Goal: Feedback & Contribution: Leave review/rating

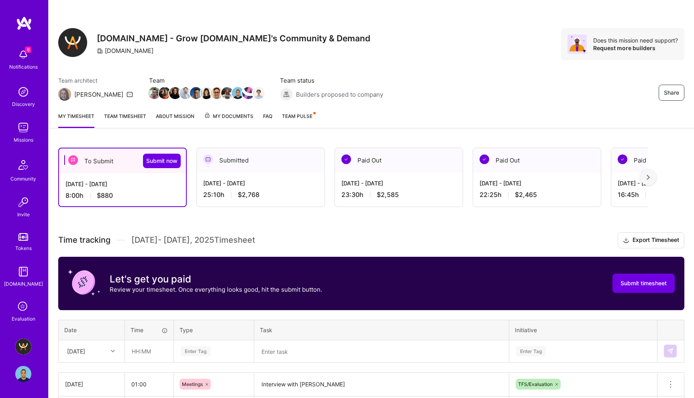
click at [22, 301] on icon at bounding box center [23, 307] width 15 height 15
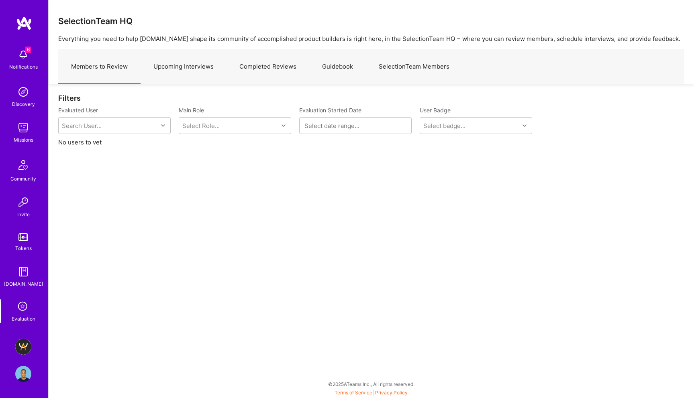
click at [28, 347] on img at bounding box center [23, 347] width 16 height 16
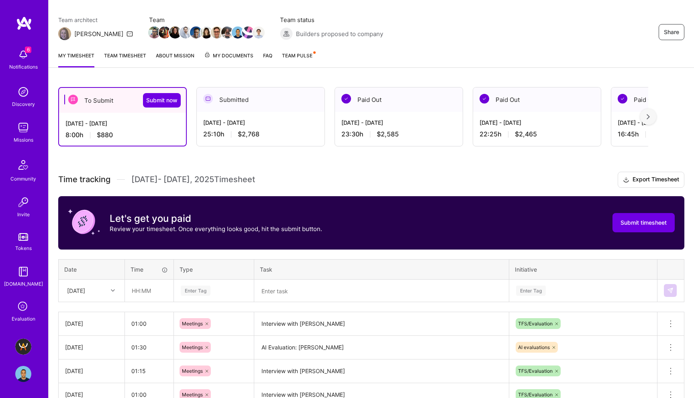
scroll to position [53, 0]
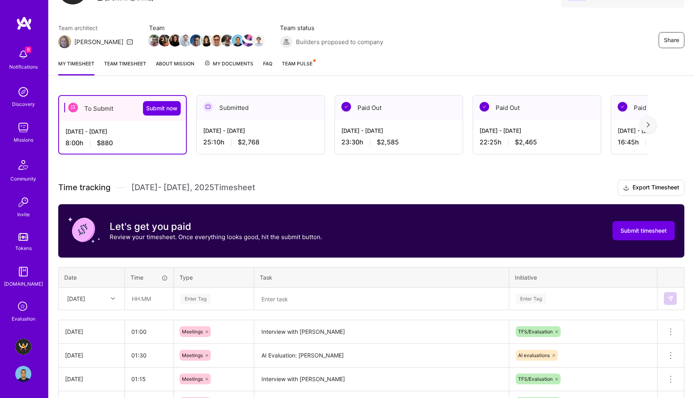
click at [15, 312] on link "Evaluation" at bounding box center [23, 312] width 50 height 24
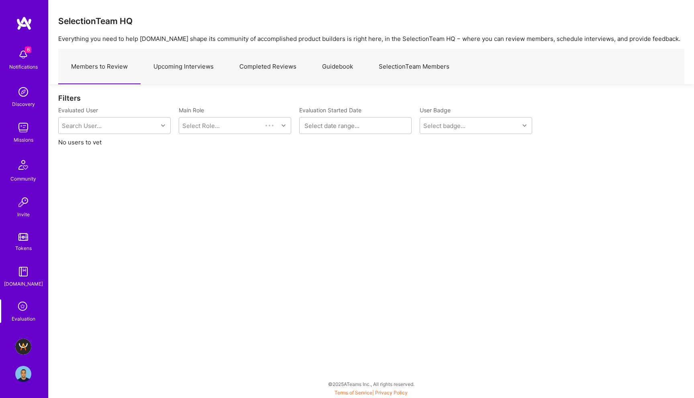
click at [197, 66] on link "Upcoming Interviews" at bounding box center [184, 66] width 86 height 35
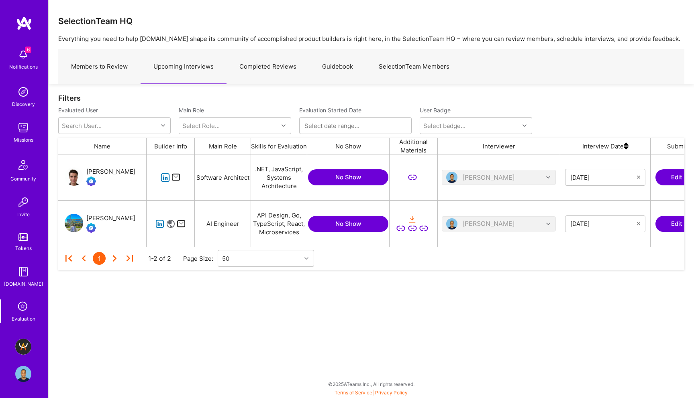
scroll to position [0, 137]
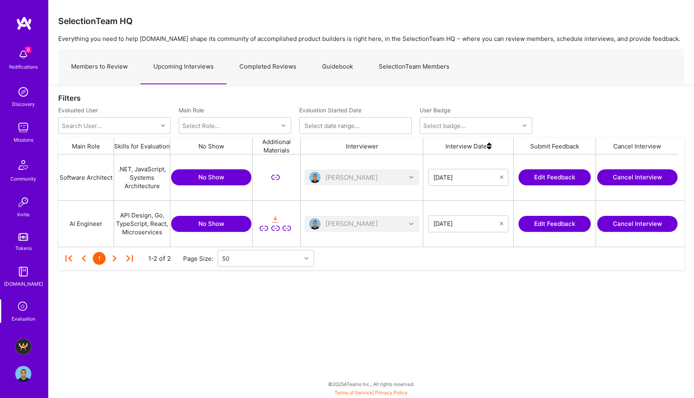
click at [554, 179] on button "Edit Feedback" at bounding box center [554, 177] width 72 height 16
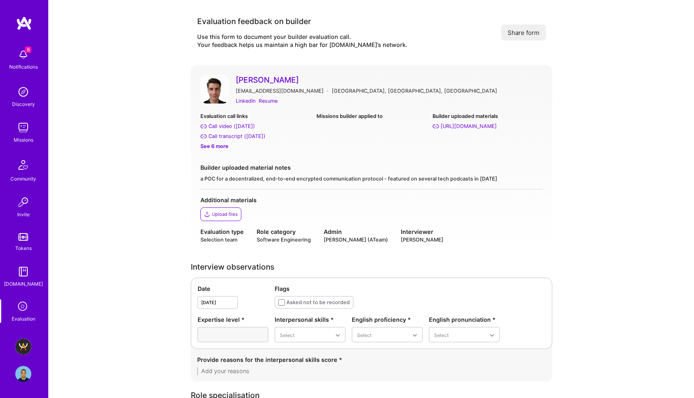
click at [219, 145] on div "See 6 more" at bounding box center [255, 146] width 110 height 8
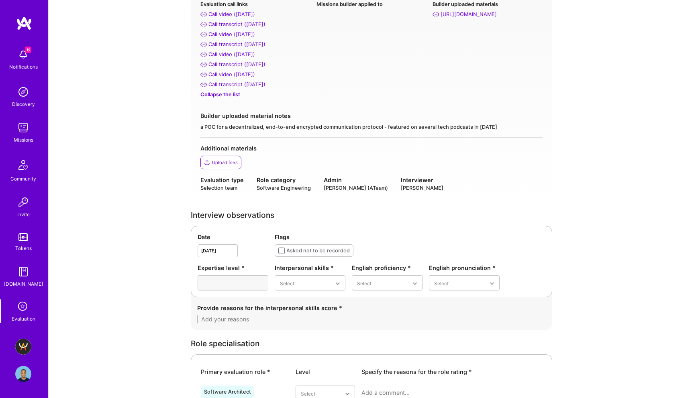
scroll to position [162, 0]
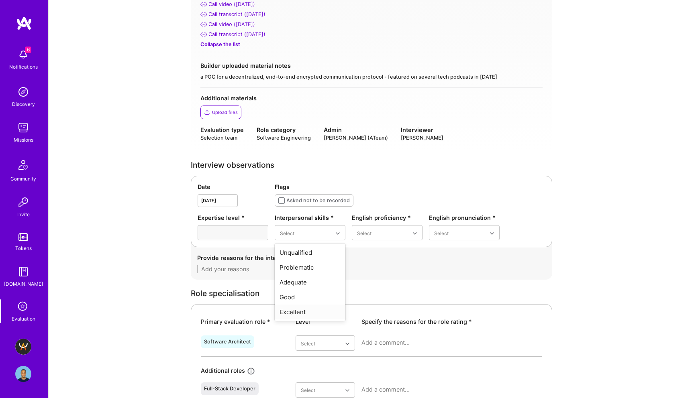
click at [303, 314] on div "Excellent" at bounding box center [310, 312] width 71 height 15
click at [383, 285] on div "Good" at bounding box center [387, 282] width 71 height 15
click at [447, 284] on div "Good" at bounding box center [464, 282] width 71 height 15
click at [311, 269] on textarea at bounding box center [371, 269] width 349 height 8
click at [335, 270] on textarea "- Friendly and easy to communicate with" at bounding box center [371, 269] width 349 height 8
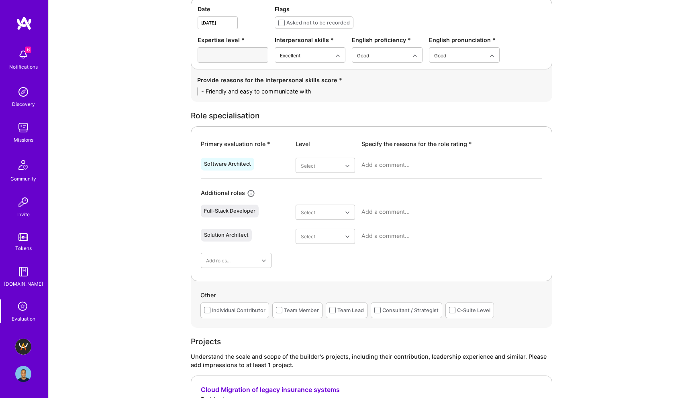
scroll to position [365, 0]
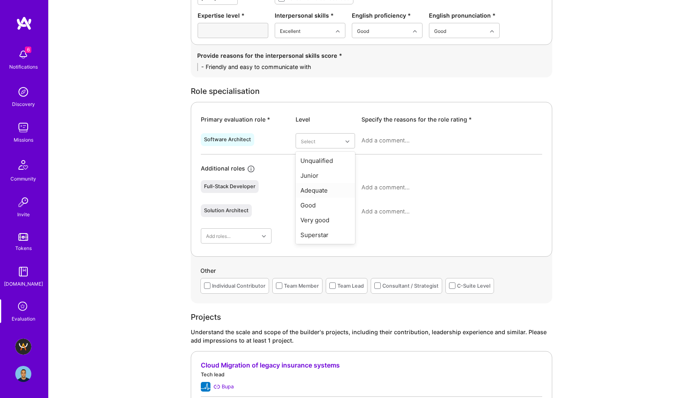
type textarea "- Friendly and easy to communicate with"
click at [332, 190] on div "Adequate" at bounding box center [325, 190] width 59 height 15
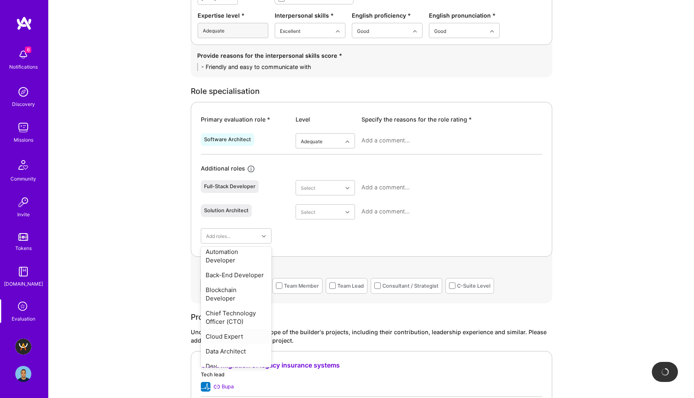
scroll to position [81, 0]
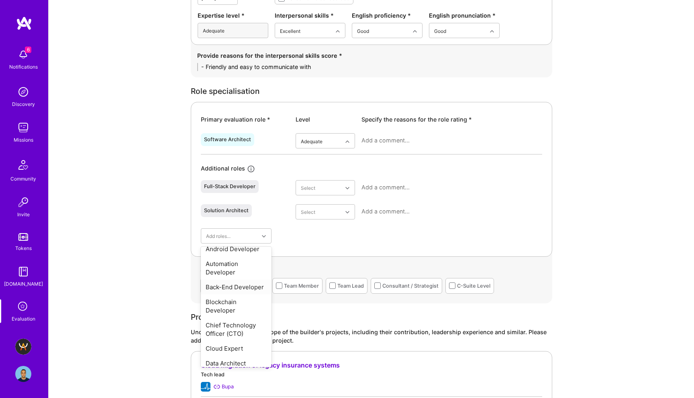
click at [241, 288] on div "Back-End Developer" at bounding box center [236, 287] width 71 height 15
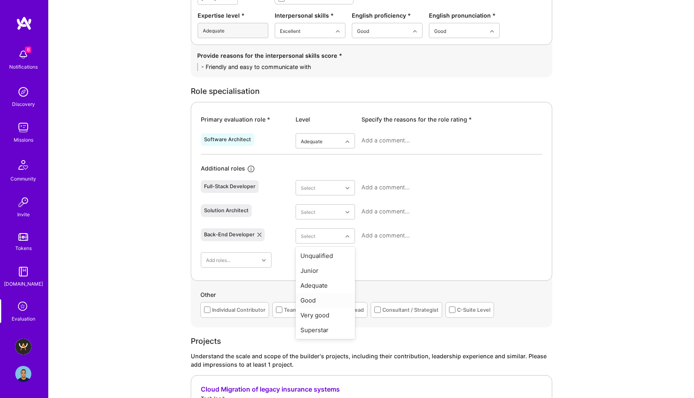
click at [318, 301] on div "Good" at bounding box center [325, 300] width 59 height 15
click at [379, 137] on textarea at bounding box center [451, 141] width 181 height 8
type textarea "I don't think fro"
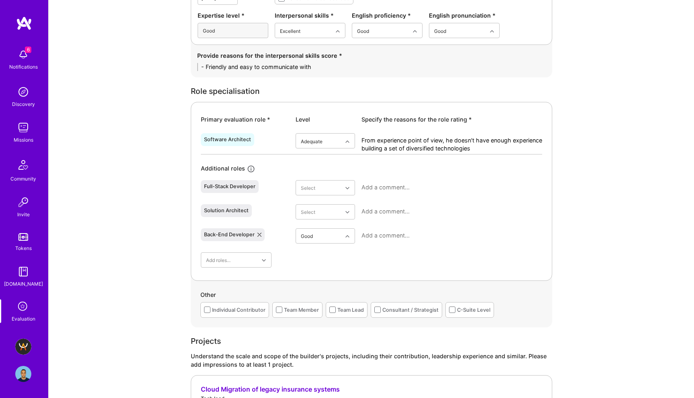
click at [482, 148] on textarea "From experience point of view, he doesn't have enough experience building a set…" at bounding box center [451, 145] width 181 height 16
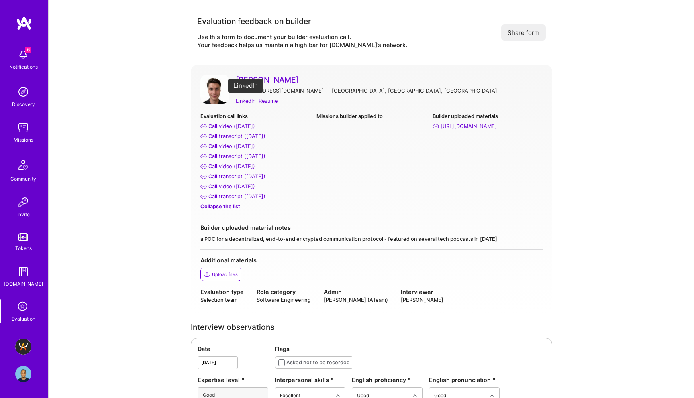
type textarea "From experience point of view, he doesn't have enough experience building a set…"
click at [247, 99] on div "LinkedIn" at bounding box center [246, 101] width 20 height 8
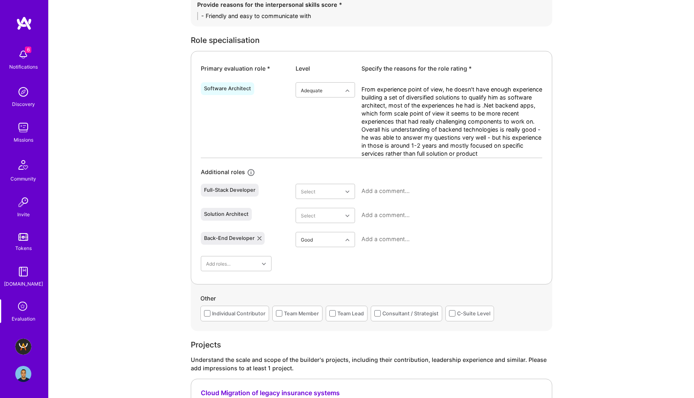
scroll to position [422, 0]
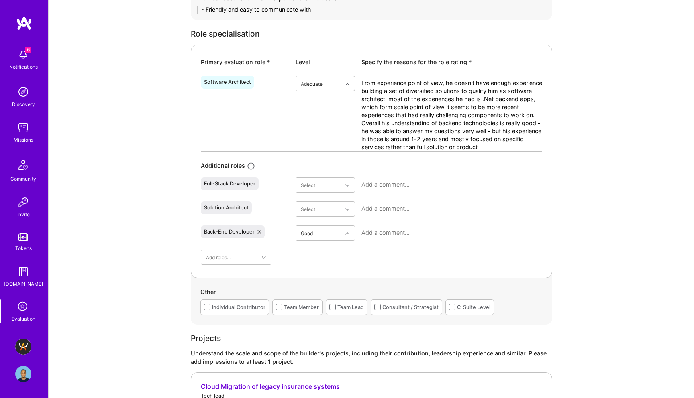
click at [385, 234] on textarea at bounding box center [451, 233] width 181 height 8
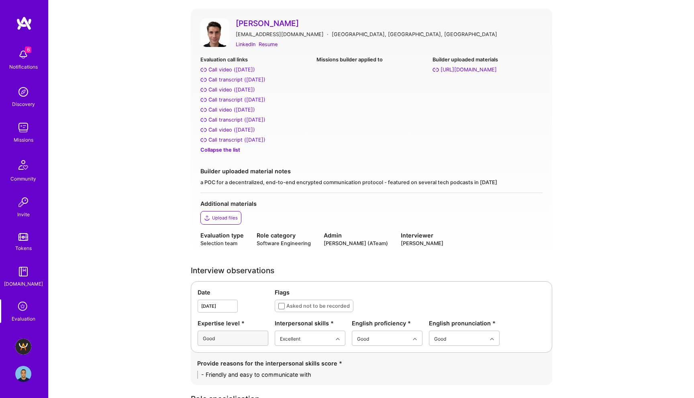
scroll to position [0, 0]
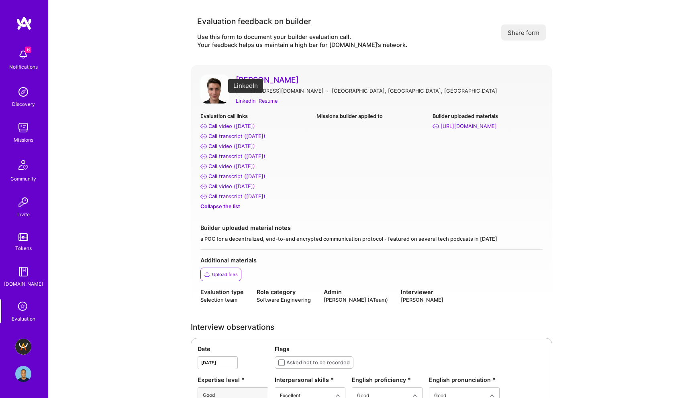
click at [250, 100] on div "LinkedIn" at bounding box center [246, 101] width 20 height 8
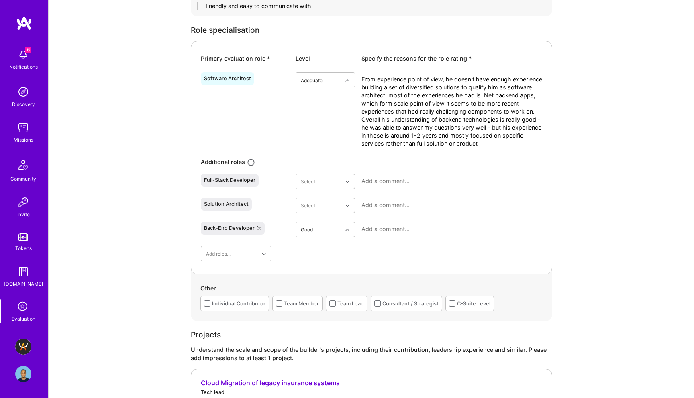
scroll to position [426, 0]
click at [397, 228] on textarea at bounding box center [451, 228] width 181 height 8
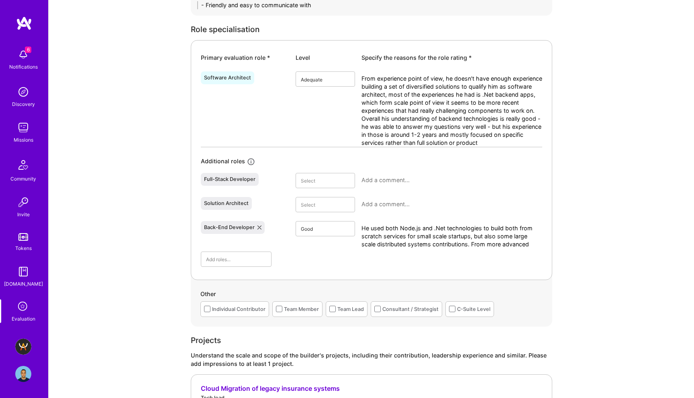
scroll to position [0, 0]
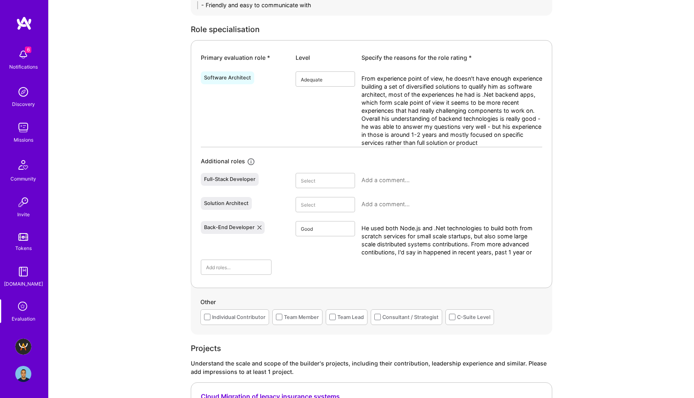
type textarea "He used both Node.js and .Net technologies to build both from scratch services …"
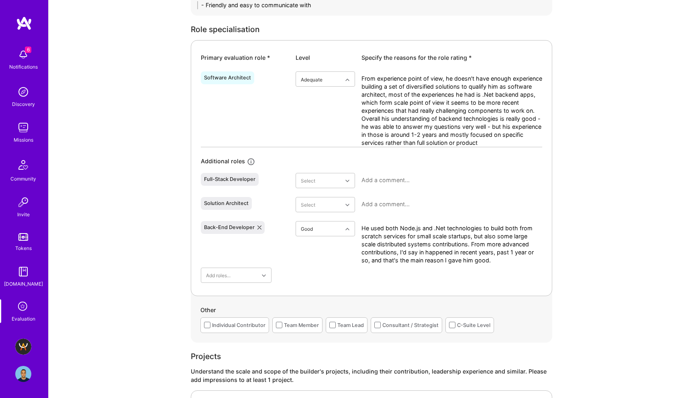
click at [498, 260] on textarea "He used both Node.js and .Net technologies to build both from scratch services …" at bounding box center [451, 244] width 181 height 40
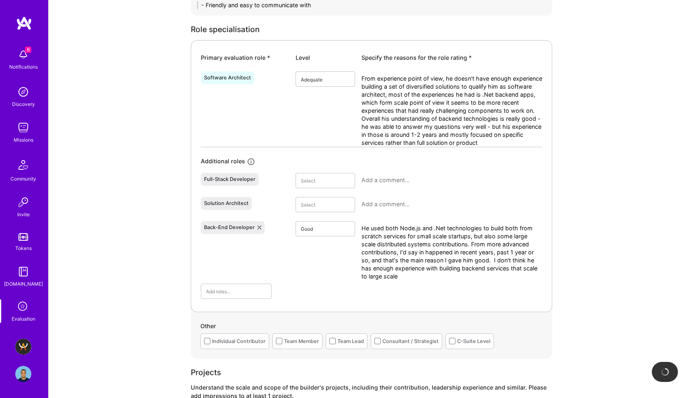
click at [486, 261] on textarea "He used both Node.js and .Net technologies to build both from scratch services …" at bounding box center [451, 252] width 181 height 56
click at [460, 279] on textarea "He used both Node.js and .Net technologies to build both from scratch services …" at bounding box center [451, 252] width 181 height 56
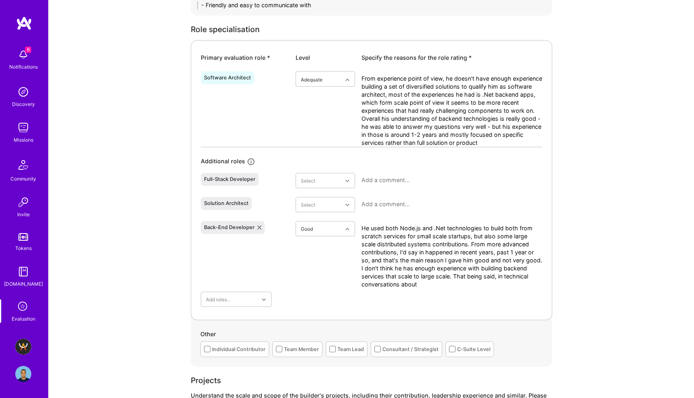
click at [428, 288] on textarea "He used both Node.js and .Net technologies to build both from scratch services …" at bounding box center [451, 256] width 181 height 64
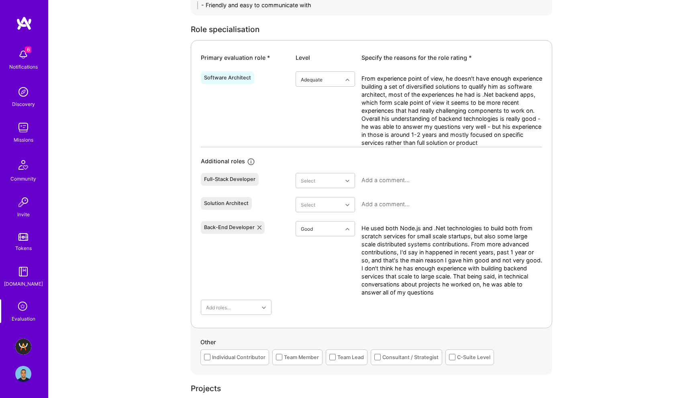
click at [418, 228] on textarea "He used both Node.js and .Net technologies to build both from scratch services …" at bounding box center [451, 260] width 181 height 72
click at [435, 208] on div at bounding box center [451, 207] width 181 height 21
click at [424, 226] on textarea "He used both Node.Js and .Net technologies to build both from scratch services …" at bounding box center [451, 260] width 181 height 72
click at [420, 226] on textarea "He used both Node.Js and .Net technologies to build both from scratch services …" at bounding box center [451, 260] width 181 height 72
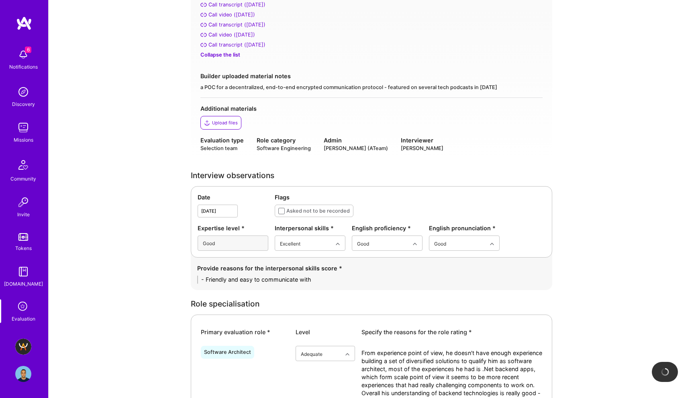
scroll to position [151, 0]
type textarea "He used both Node.JS and .Net technologies to build both from scratch services …"
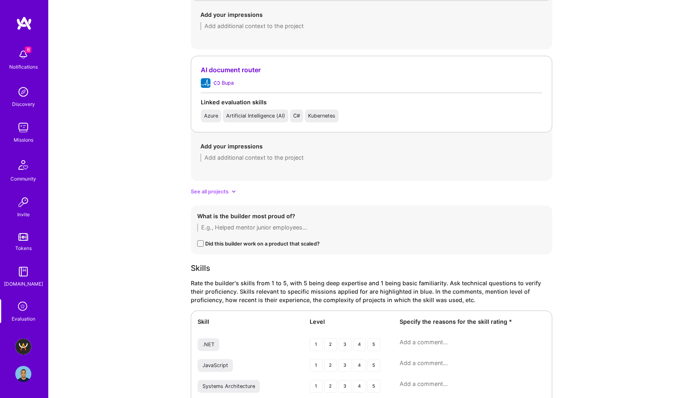
scroll to position [1480, 0]
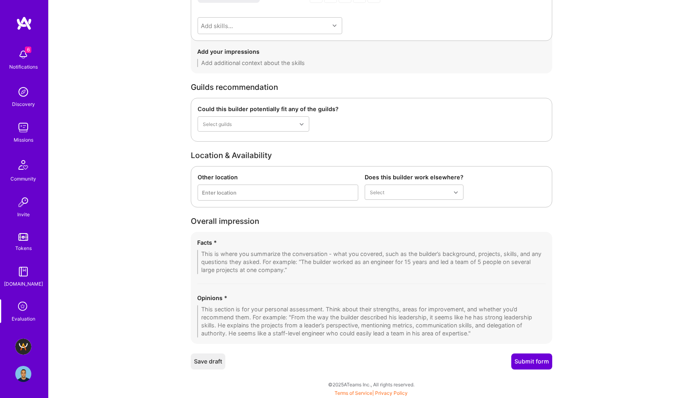
click at [238, 316] on textarea at bounding box center [371, 322] width 349 height 32
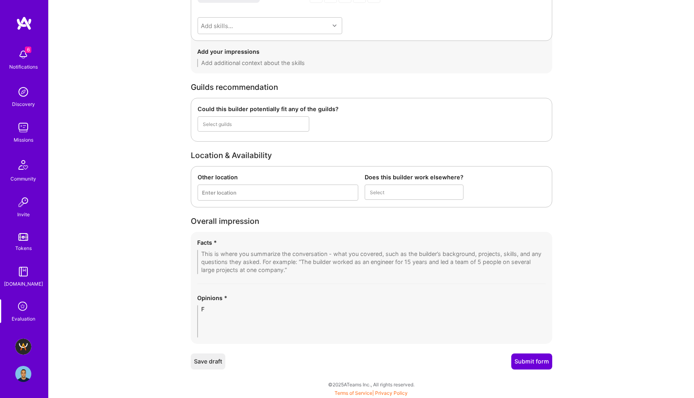
scroll to position [1468, 0]
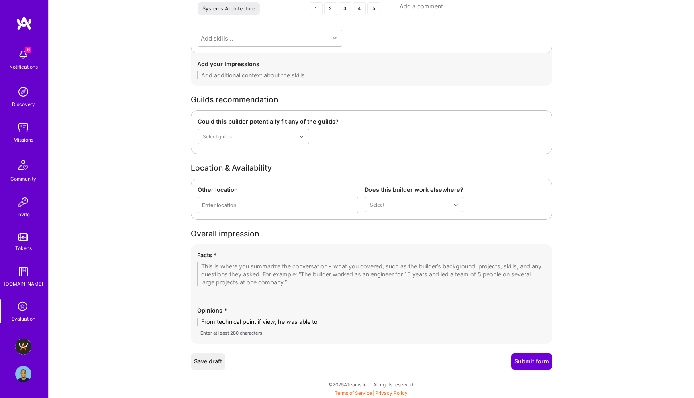
drag, startPoint x: 278, startPoint y: 320, endPoint x: 353, endPoint y: 322, distance: 74.7
click at [353, 322] on textarea "From technical point if view, he was able to" at bounding box center [371, 322] width 349 height 8
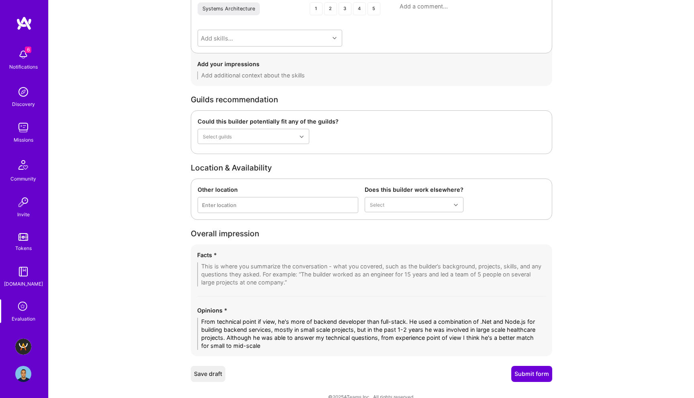
scroll to position [1480, 0]
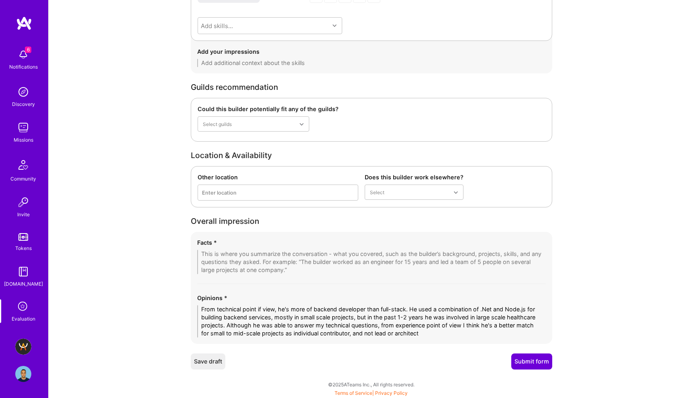
click at [418, 311] on textarea "From technical point if view, he's more of backend developer than full-stack. H…" at bounding box center [371, 322] width 349 height 32
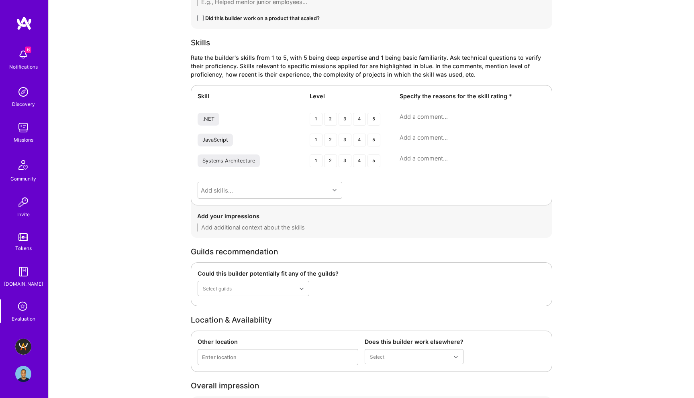
scroll to position [1338, 0]
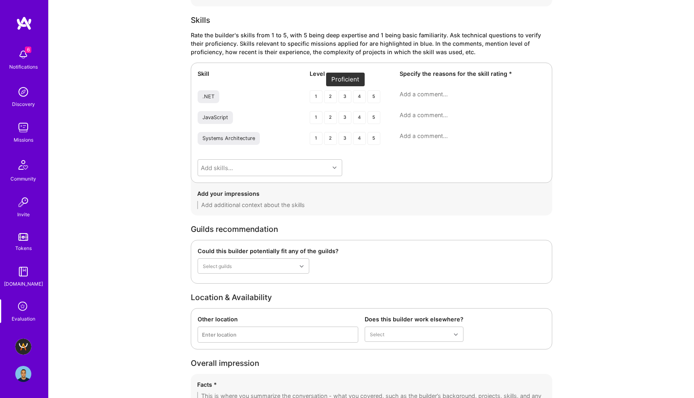
type textarea "From technical point if view, he's more of backend developer than full-stack. H…"
click at [345, 95] on div "3" at bounding box center [345, 96] width 13 height 13
click at [346, 116] on div "3" at bounding box center [345, 117] width 13 height 13
click at [334, 140] on div "2" at bounding box center [330, 138] width 13 height 13
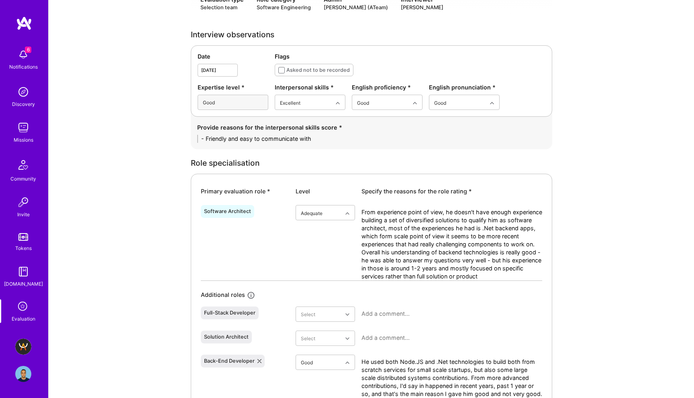
scroll to position [0, 0]
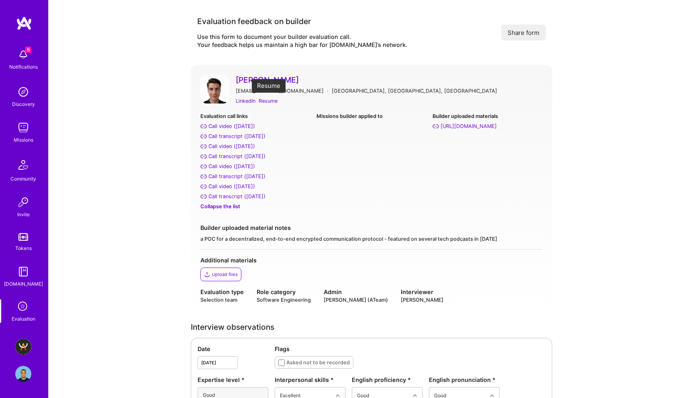
click at [266, 100] on div "Resume" at bounding box center [268, 101] width 19 height 8
click at [235, 196] on div "Call transcript ([DATE])" at bounding box center [236, 196] width 57 height 8
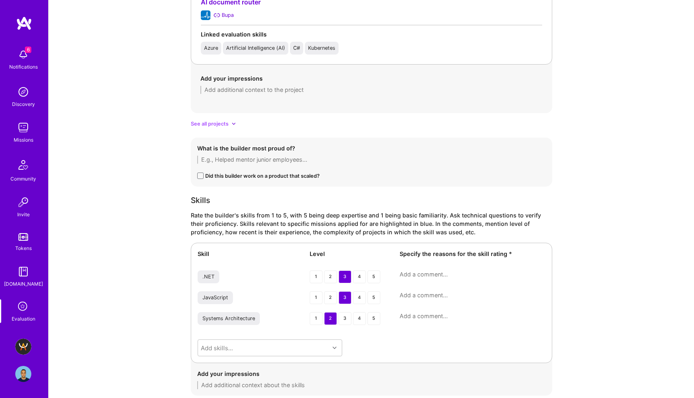
scroll to position [1164, 0]
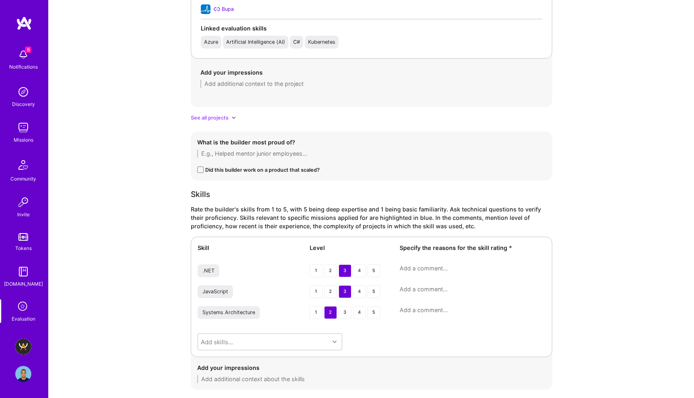
click at [411, 265] on textarea at bounding box center [473, 269] width 146 height 8
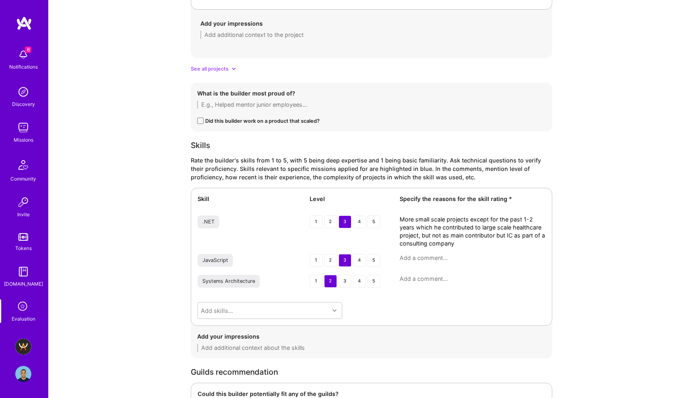
scroll to position [1215, 0]
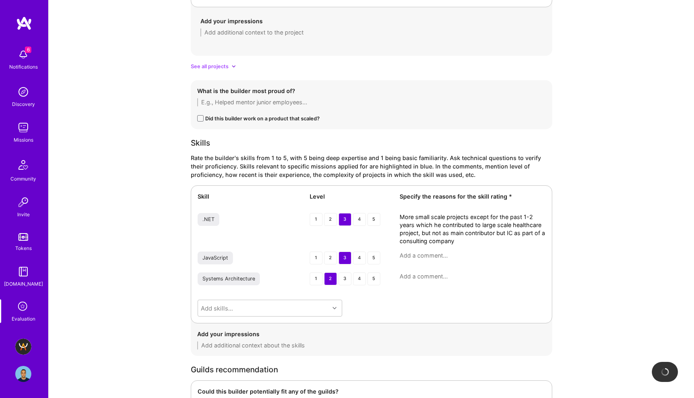
type textarea "More small scale projects except for the past 1-2 years which he contributed to…"
click at [345, 257] on div "3" at bounding box center [345, 258] width 13 height 13
click at [428, 275] on textarea at bounding box center [473, 277] width 146 height 8
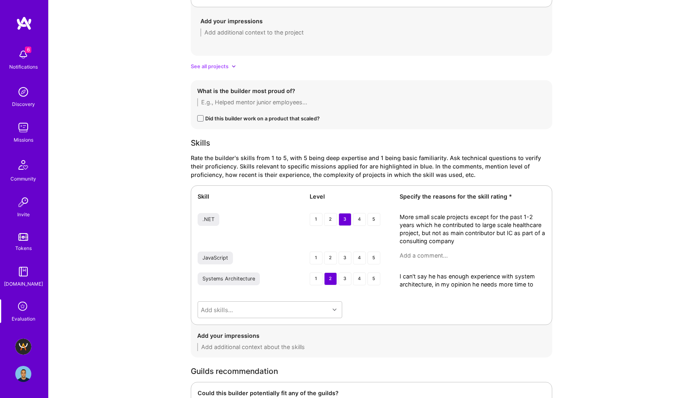
scroll to position [0, 0]
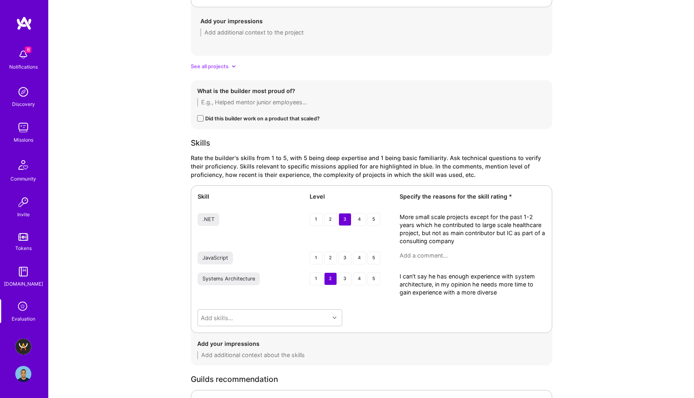
type textarea "I can't say he has enough experience with system architecture, in my opinion he…"
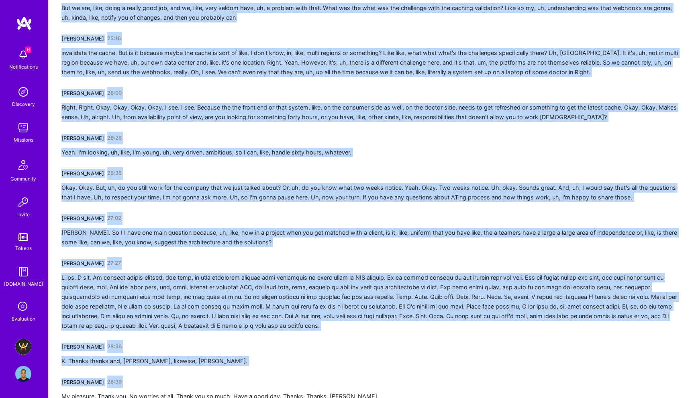
scroll to position [2783, 0]
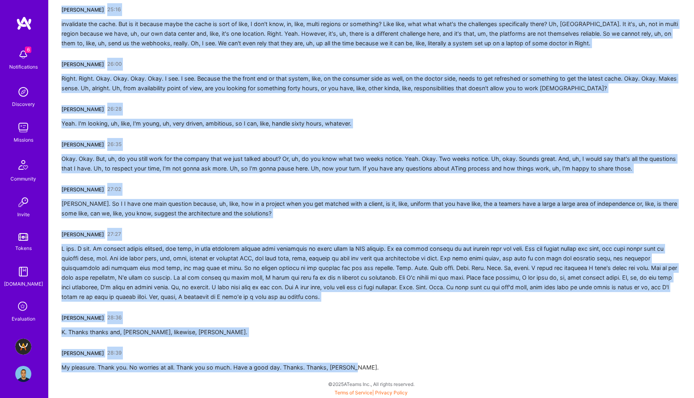
drag, startPoint x: 62, startPoint y: 143, endPoint x: 151, endPoint y: 398, distance: 269.7
copy div "[PERSON_NAME] 00:01 Hi. Yeah. Yeah. Yeah. Yeah. How are you [DATE]? [PERSON_NAM…"
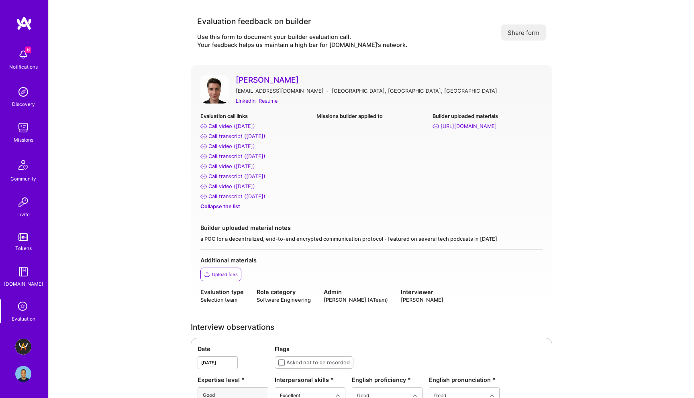
type textarea "I can't say he has enough experience with system architecture, in my opinion he…"
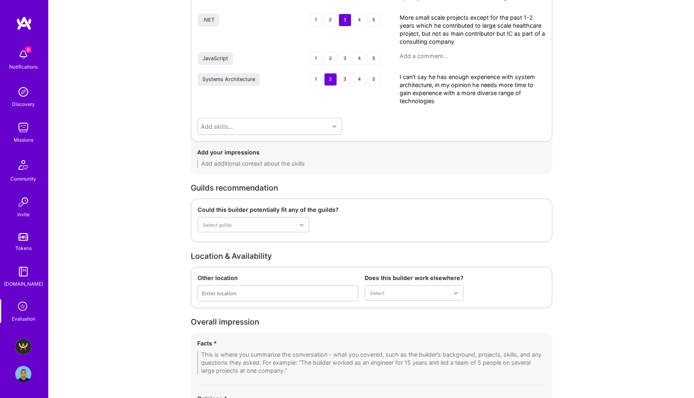
scroll to position [1515, 0]
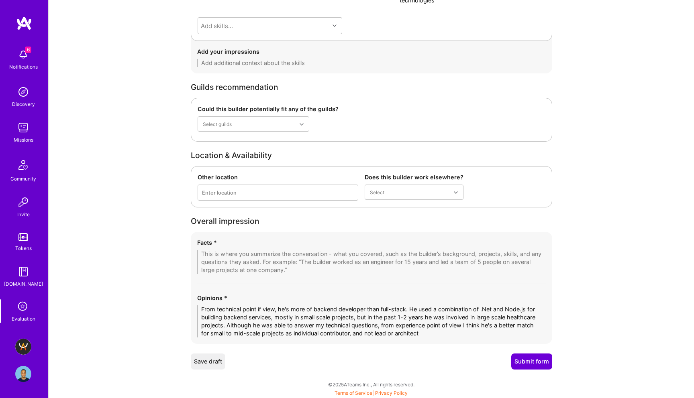
click at [238, 249] on div "Facts *" at bounding box center [371, 257] width 349 height 36
click at [238, 255] on textarea at bounding box center [371, 262] width 349 height 24
paste textarea "1. Role & Background • Current role: Tech Lead at LUX MED (Bupa Group, Poland) …"
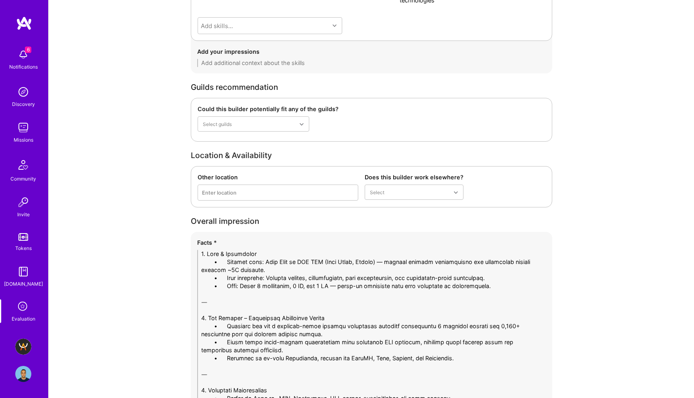
drag, startPoint x: 226, startPoint y: 263, endPoint x: 152, endPoint y: 263, distance: 74.7
drag, startPoint x: 225, startPoint y: 278, endPoint x: 163, endPoint y: 278, distance: 61.4
drag, startPoint x: 228, startPoint y: 286, endPoint x: 157, endPoint y: 286, distance: 70.7
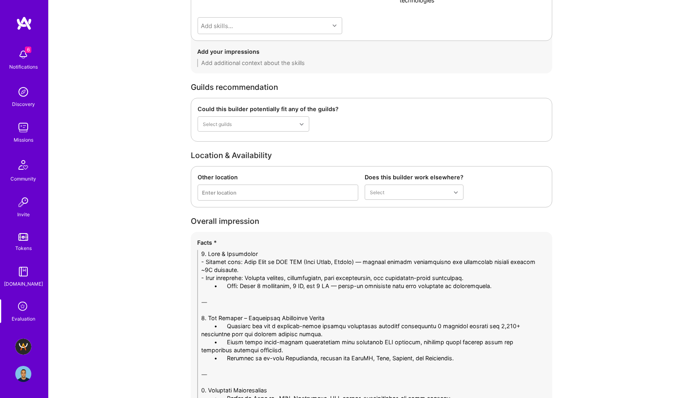
drag, startPoint x: 225, startPoint y: 302, endPoint x: 113, endPoint y: 302, distance: 112.4
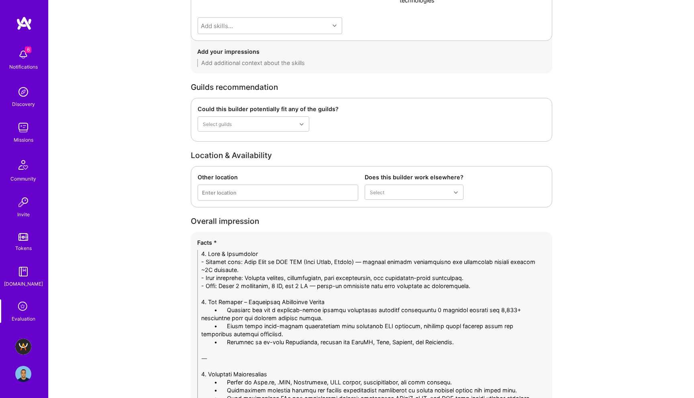
drag, startPoint x: 226, startPoint y: 312, endPoint x: 121, endPoint y: 312, distance: 105.2
drag, startPoint x: 228, startPoint y: 324, endPoint x: 161, endPoint y: 324, distance: 66.3
drag, startPoint x: 227, startPoint y: 341, endPoint x: 172, endPoint y: 341, distance: 55.0
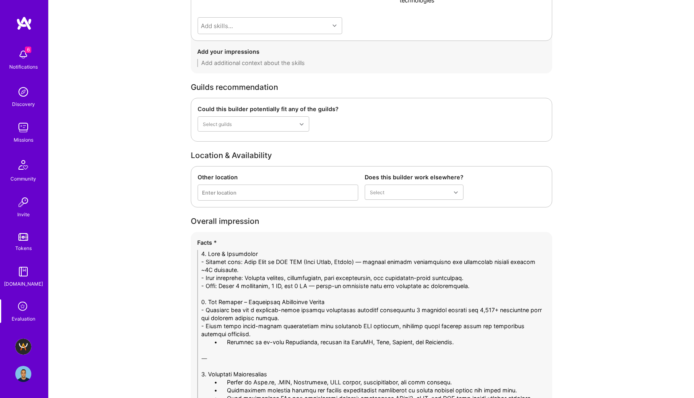
drag, startPoint x: 237, startPoint y: 360, endPoint x: 119, endPoint y: 360, distance: 118.5
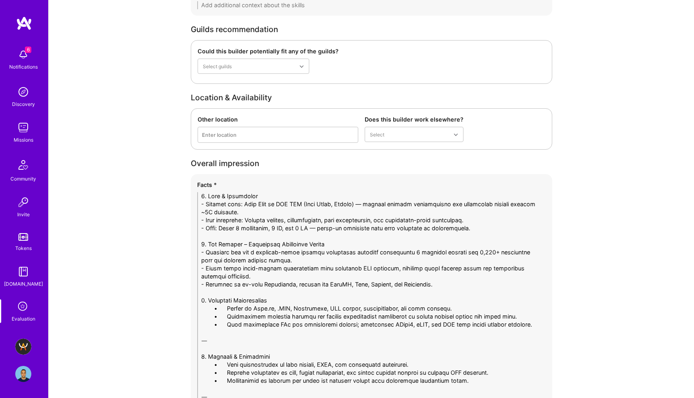
scroll to position [1574, 0]
drag, startPoint x: 226, startPoint y: 307, endPoint x: 147, endPoint y: 307, distance: 79.9
drag, startPoint x: 226, startPoint y: 315, endPoint x: 138, endPoint y: 315, distance: 88.3
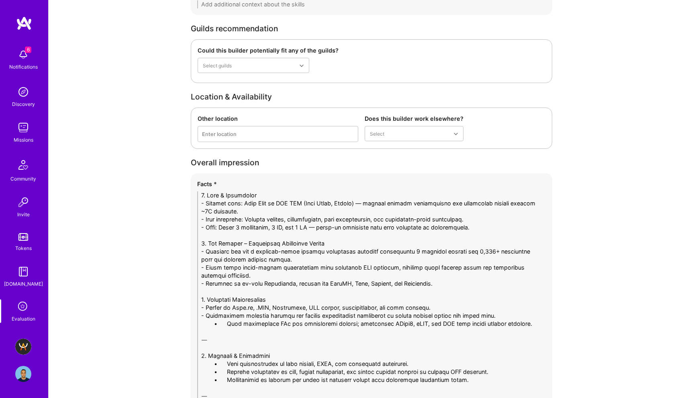
drag, startPoint x: 226, startPoint y: 323, endPoint x: 109, endPoint y: 323, distance: 117.3
drag, startPoint x: 229, startPoint y: 339, endPoint x: 111, endPoint y: 339, distance: 117.7
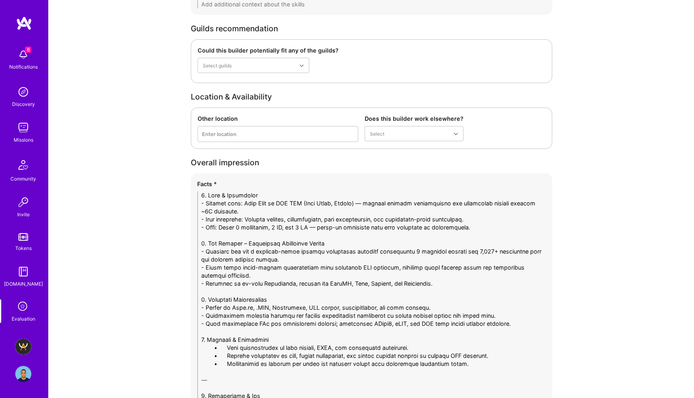
drag, startPoint x: 226, startPoint y: 348, endPoint x: 72, endPoint y: 348, distance: 153.4
drag, startPoint x: 226, startPoint y: 355, endPoint x: 160, endPoint y: 355, distance: 66.3
drag, startPoint x: 226, startPoint y: 363, endPoint x: 149, endPoint y: 363, distance: 77.9
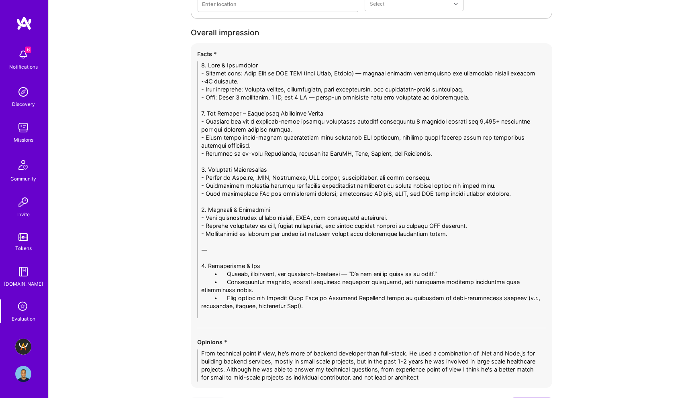
scroll to position [1709, 0]
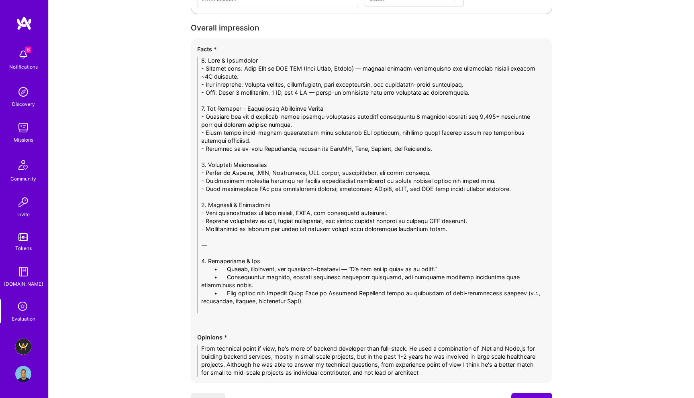
drag, startPoint x: 220, startPoint y: 246, endPoint x: 108, endPoint y: 246, distance: 112.0
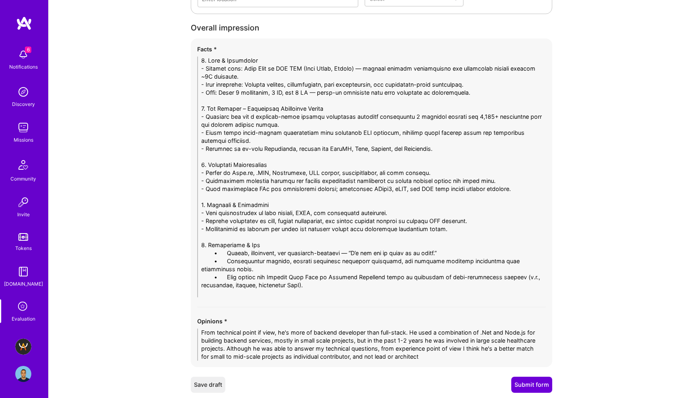
drag, startPoint x: 226, startPoint y: 253, endPoint x: 82, endPoint y: 253, distance: 144.6
drag, startPoint x: 226, startPoint y: 261, endPoint x: 137, endPoint y: 261, distance: 88.7
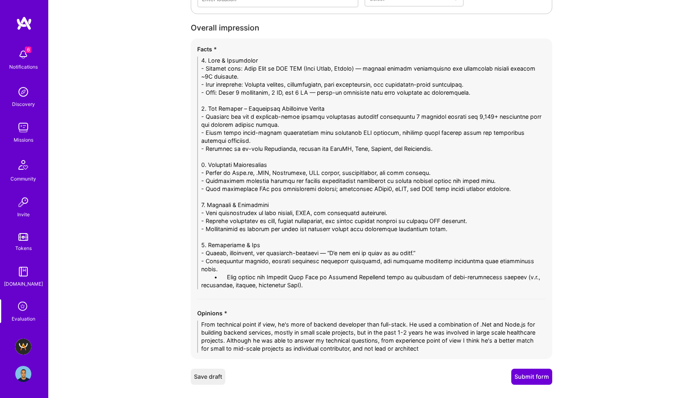
drag, startPoint x: 228, startPoint y: 269, endPoint x: 112, endPoint y: 269, distance: 116.1
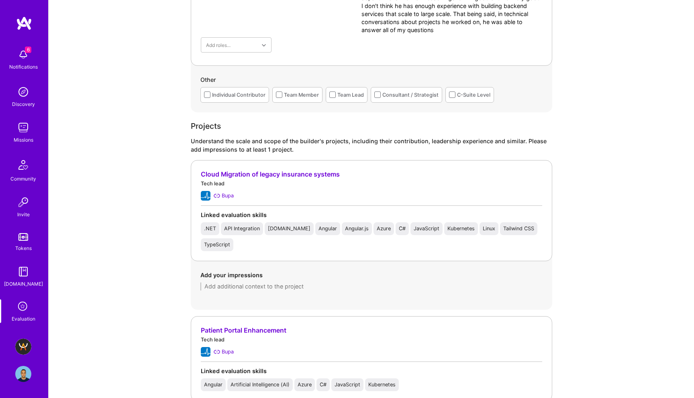
scroll to position [945, 0]
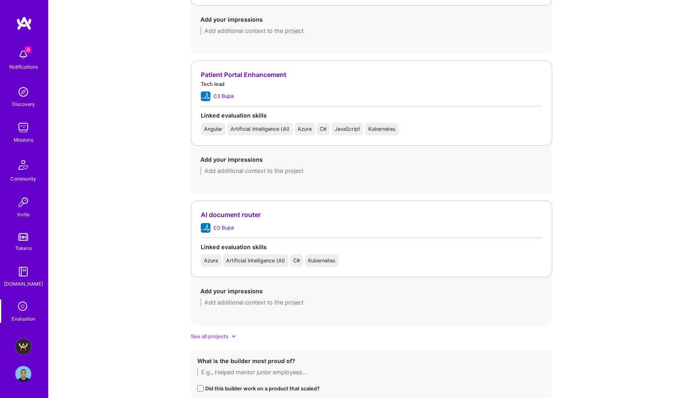
type textarea "1. Role & Background - Current role: Tech Lead at LUX MED (Bupa Group, Poland) …"
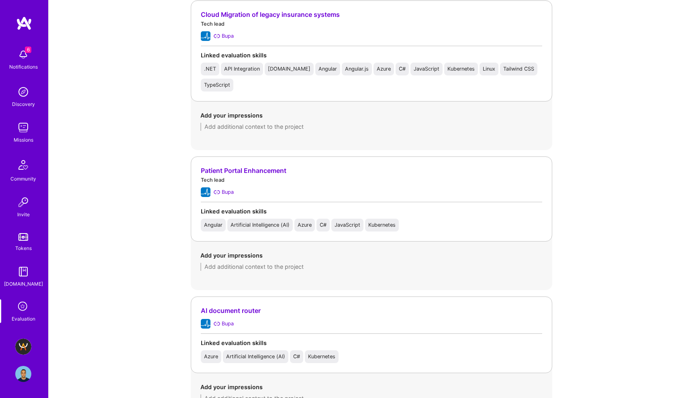
scroll to position [849, 0]
click at [225, 265] on textarea at bounding box center [371, 267] width 342 height 8
paste textarea "Built a national-scale healthcare scheduling platform integrating 5 external sy…"
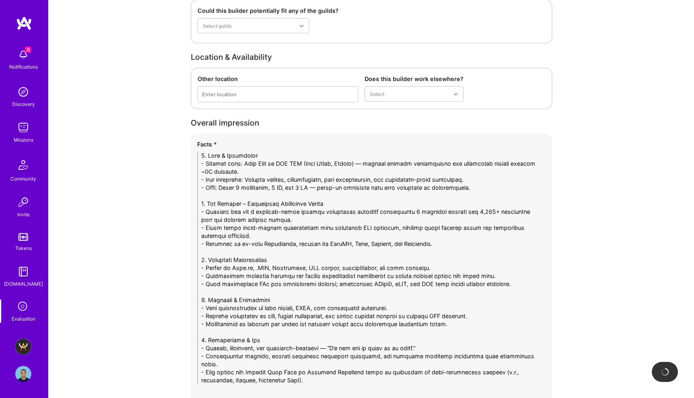
scroll to position [1764, 0]
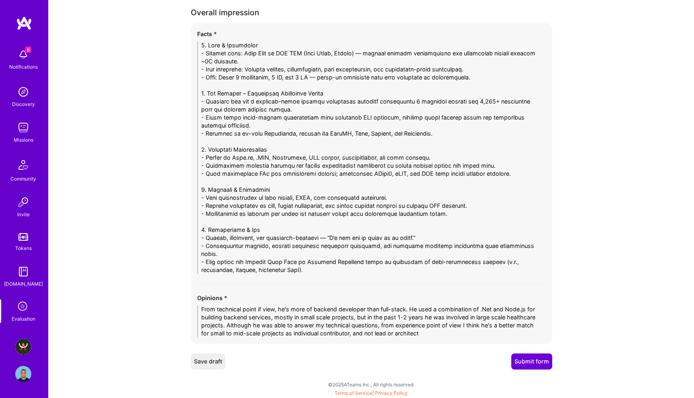
type textarea "Built a national-scale healthcare scheduling platform integrating 5 external sy…"
click at [536, 364] on button "Submit form" at bounding box center [531, 362] width 41 height 16
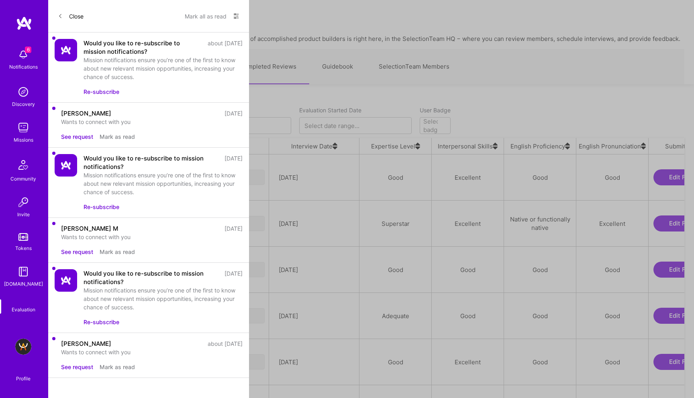
scroll to position [0, 0]
click at [117, 174] on div "[PERSON_NAME]" at bounding box center [92, 177] width 49 height 10
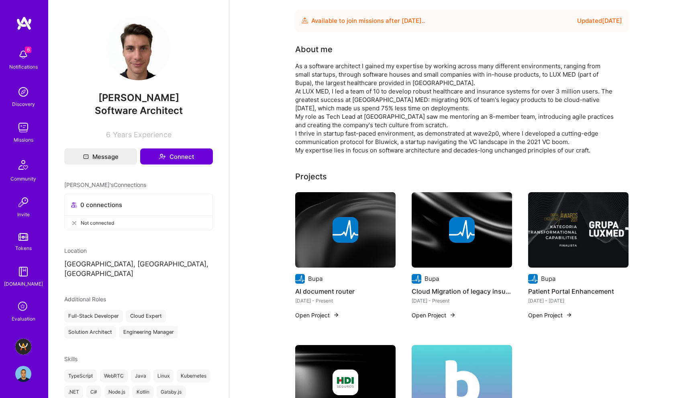
drag, startPoint x: 181, startPoint y: 99, endPoint x: 90, endPoint y: 99, distance: 90.8
click at [90, 99] on span "[PERSON_NAME]" at bounding box center [138, 98] width 149 height 12
copy span "[PERSON_NAME]"
click at [32, 345] on link "[DOMAIN_NAME] - Grow [DOMAIN_NAME]'s Community & Demand" at bounding box center [23, 347] width 20 height 16
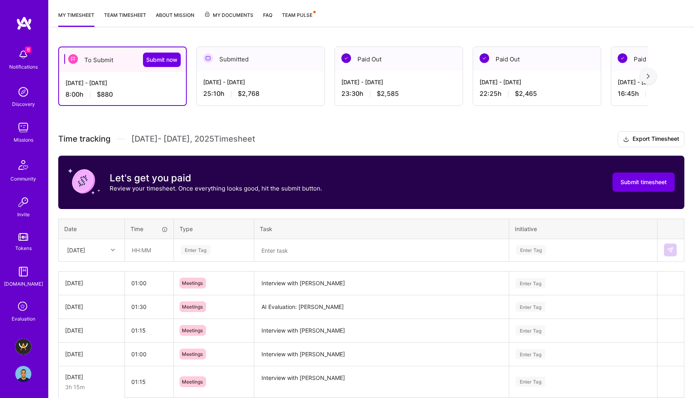
scroll to position [106, 0]
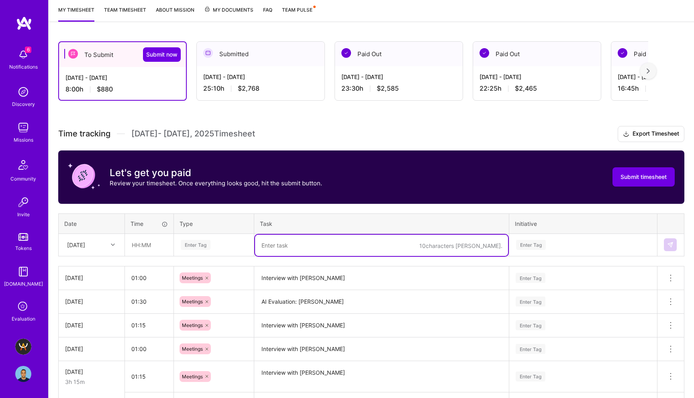
click at [283, 245] on textarea at bounding box center [381, 245] width 253 height 21
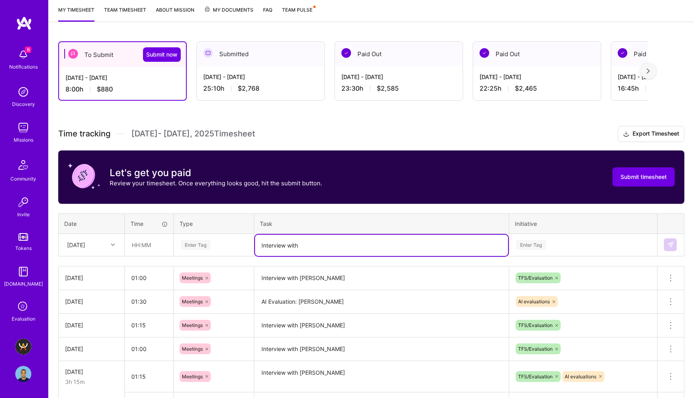
paste textarea "[PERSON_NAME]"
type textarea "Interview with Maciej Papiewski"
click at [188, 245] on div "Enter Tag" at bounding box center [196, 245] width 30 height 12
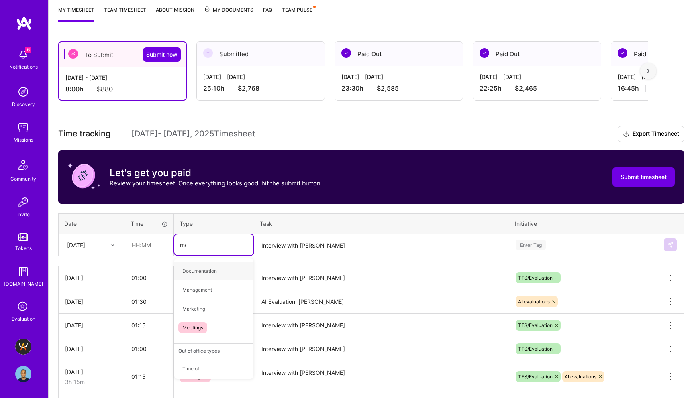
type input "mee"
click at [198, 271] on span "Meetings" at bounding box center [192, 271] width 29 height 11
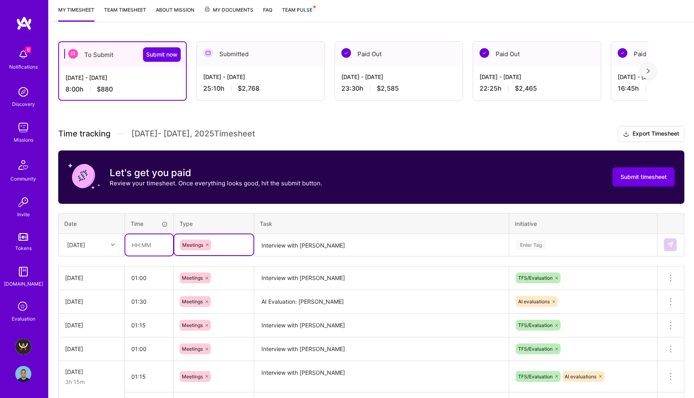
click at [136, 245] on input "text" at bounding box center [149, 245] width 48 height 21
type input "01:15"
click at [528, 245] on div "Enter Tag" at bounding box center [583, 245] width 147 height 21
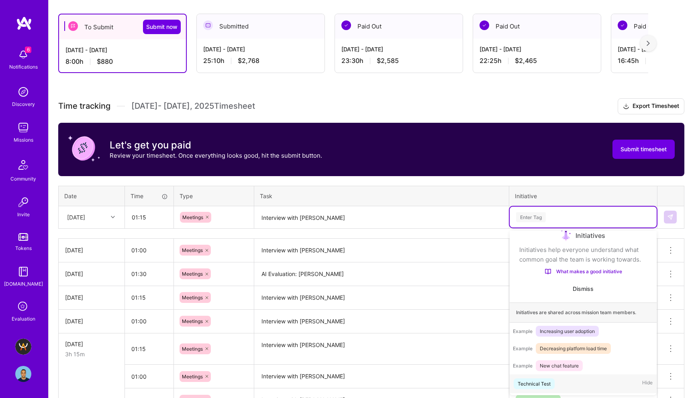
scroll to position [13, 0]
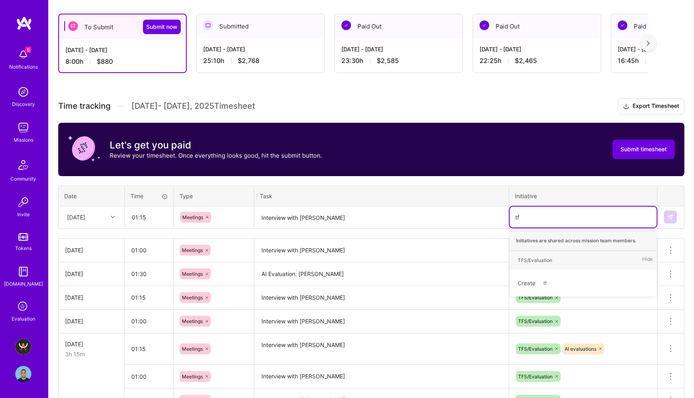
type input "tfs"
click at [538, 262] on div "TFS/Evaluation" at bounding box center [535, 260] width 35 height 8
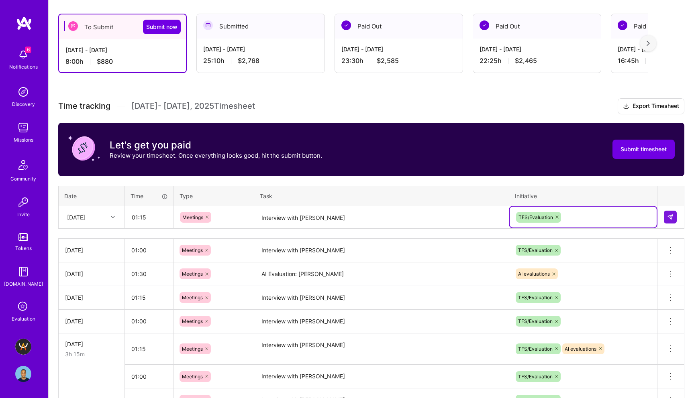
click at [386, 217] on textarea "Interview with Maciej Papiewski" at bounding box center [381, 217] width 253 height 21
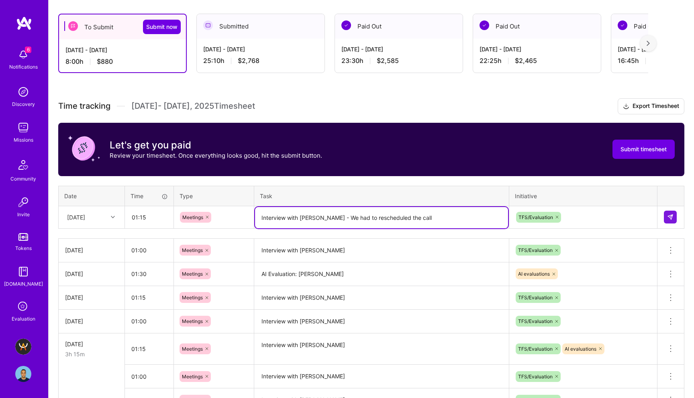
click at [398, 215] on textarea "Interview with Maciej Papiewski - We had to rescheduled the call" at bounding box center [381, 217] width 253 height 21
click at [449, 218] on textarea "Interview with Maciej Papiewski - We had to reschedule the call" at bounding box center [381, 217] width 253 height 21
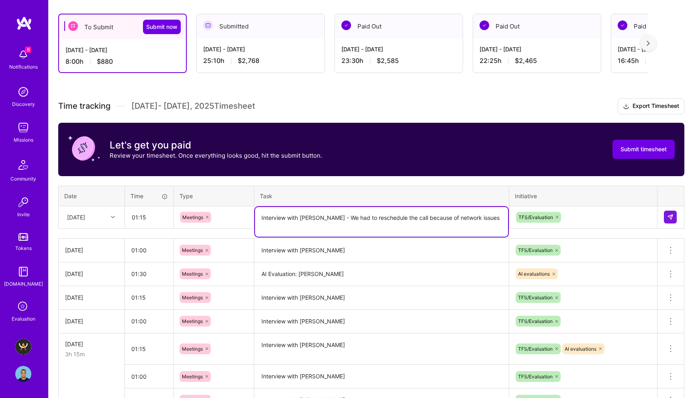
click at [306, 228] on textarea "Interview with Maciej Papiewski - We had to reschedule the call because of netw…" at bounding box center [381, 222] width 253 height 30
type textarea "Interview with Maciej Papiewski - We had to reschedule the call because of netw…"
click at [108, 219] on div at bounding box center [114, 217] width 12 height 10
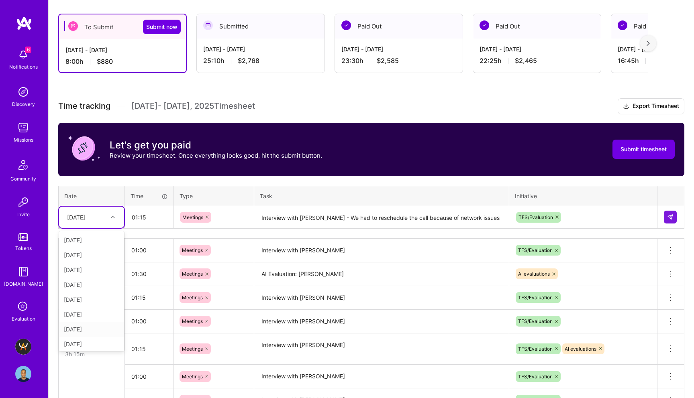
click at [90, 328] on div "[DATE]" at bounding box center [91, 329] width 65 height 15
click at [672, 219] on img at bounding box center [670, 217] width 6 height 6
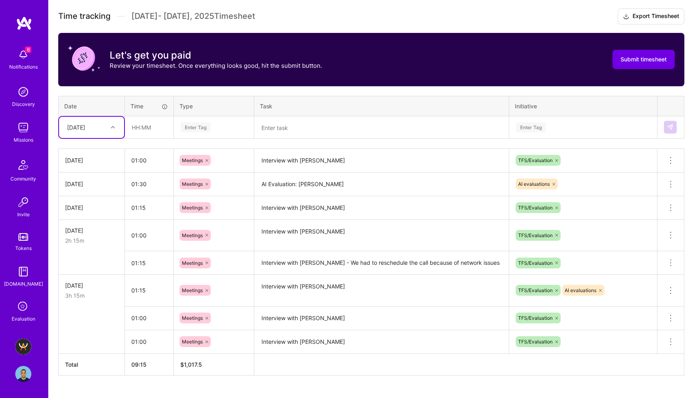
scroll to position [241, 0]
